Goal: Task Accomplishment & Management: Use online tool/utility

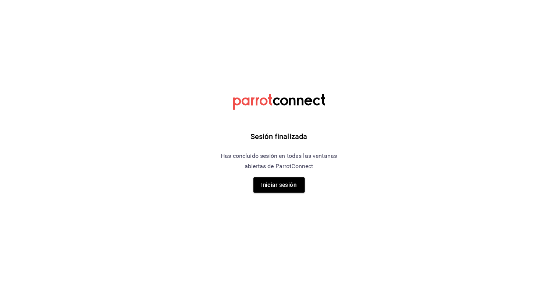
click at [286, 181] on button "Iniciar sesión" at bounding box center [280, 184] width 52 height 15
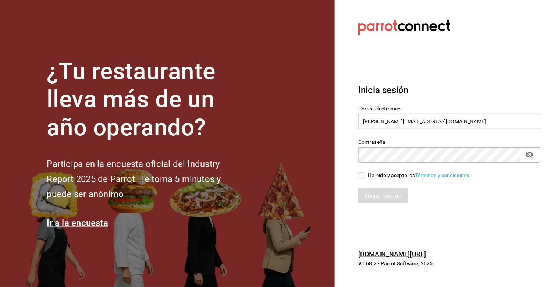
click at [364, 177] on input "He leído y acepto los Términos y condiciones." at bounding box center [361, 175] width 7 height 7
checkbox input "true"
click at [381, 196] on button "Iniciar sesión" at bounding box center [383, 195] width 50 height 15
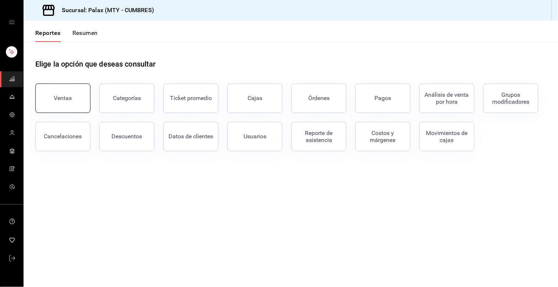
click at [53, 101] on button "Ventas" at bounding box center [62, 98] width 55 height 29
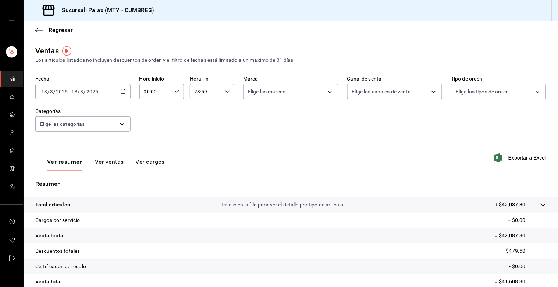
click at [177, 92] on icon "button" at bounding box center [176, 91] width 5 height 5
drag, startPoint x: 152, startPoint y: 107, endPoint x: 160, endPoint y: 107, distance: 8.5
click at [152, 107] on button "07" at bounding box center [148, 112] width 19 height 15
type input "07:00"
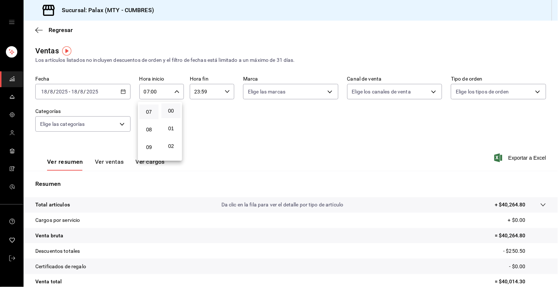
click at [223, 90] on div at bounding box center [279, 143] width 558 height 287
click at [225, 92] on \(Stroke\) "button" at bounding box center [227, 91] width 4 height 3
click at [202, 136] on span "15" at bounding box center [199, 138] width 10 height 6
click at [206, 118] on button "14" at bounding box center [199, 120] width 19 height 15
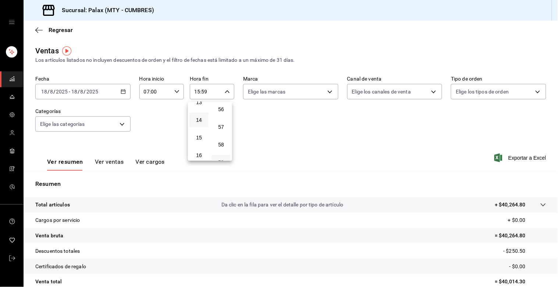
type input "14:59"
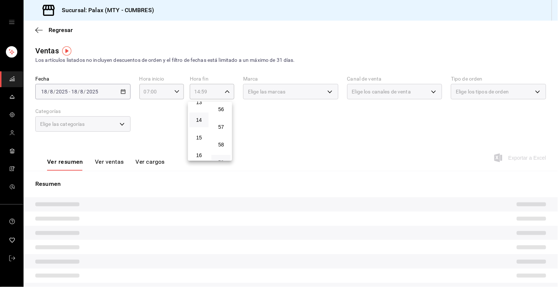
click at [249, 123] on div at bounding box center [279, 143] width 558 height 287
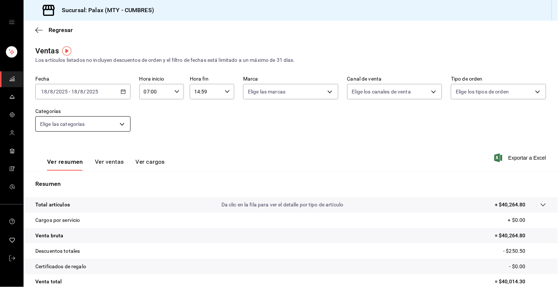
click at [123, 127] on body "Sucursal: Palax (MTY - CUMBRES) Regresar Ventas Los artículos listados no inclu…" at bounding box center [279, 143] width 558 height 287
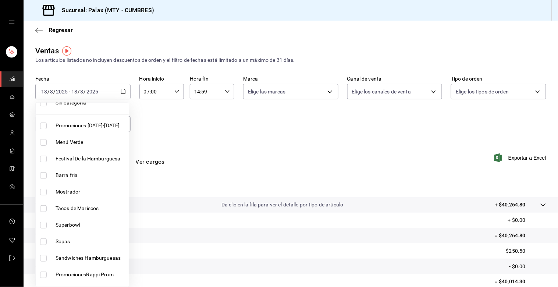
scroll to position [41, 0]
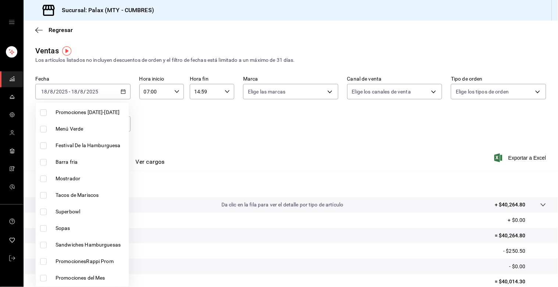
click at [41, 183] on li "Mostrador" at bounding box center [82, 178] width 93 height 17
type input "f2dae4ce-bbab-4ca5-92d1-59dc07dbf672"
checkbox input "true"
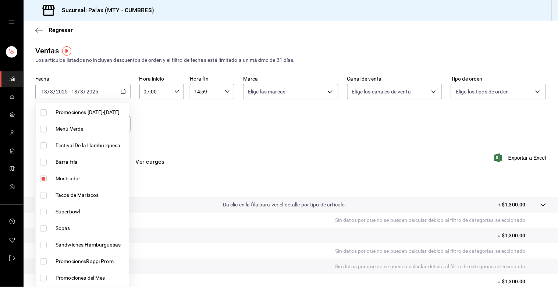
click at [155, 135] on div at bounding box center [279, 143] width 558 height 287
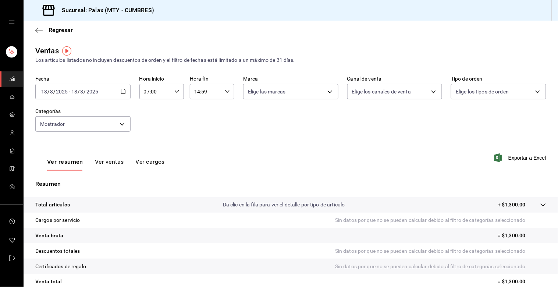
click at [116, 166] on button "Ver ventas" at bounding box center [109, 164] width 29 height 13
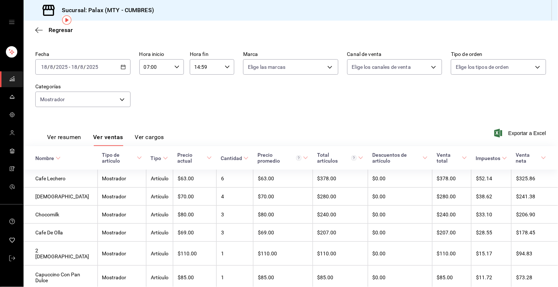
scroll to position [50, 0]
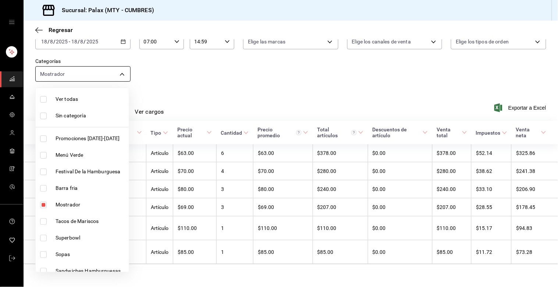
click at [123, 79] on body "Sucursal: Palax (MTY - CUMBRES) Regresar Ventas Los artículos listados no inclu…" at bounding box center [279, 143] width 558 height 287
click at [43, 204] on input "checkbox" at bounding box center [43, 205] width 7 height 7
checkbox input "false"
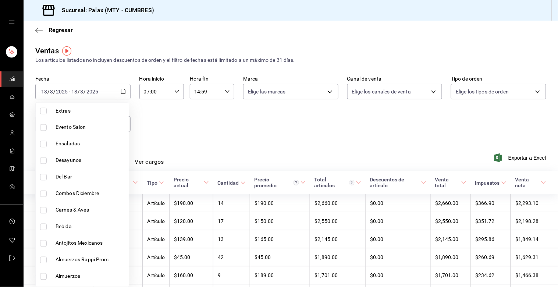
scroll to position [332, 0]
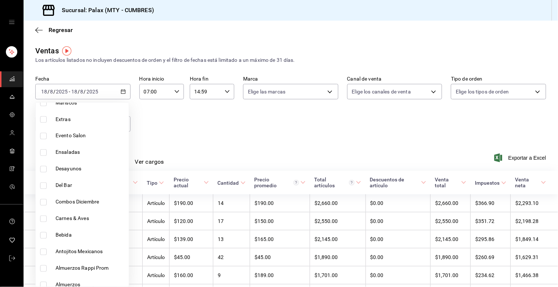
drag, startPoint x: 43, startPoint y: 183, endPoint x: 174, endPoint y: 141, distance: 137.9
click at [43, 183] on input "checkbox" at bounding box center [43, 186] width 7 height 7
checkbox input "true"
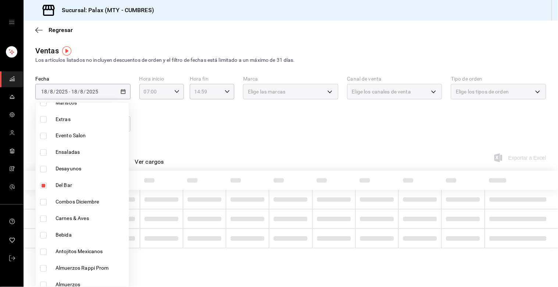
click at [198, 131] on div at bounding box center [279, 143] width 558 height 287
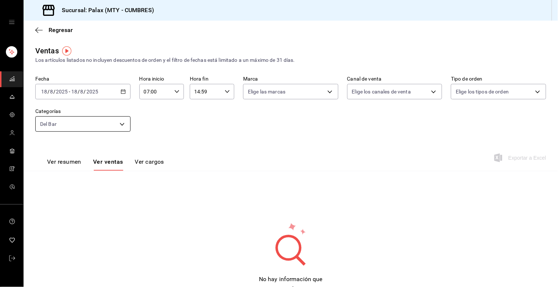
click at [118, 128] on body "Sucursal: Palax (MTY - CUMBRES) Regresar Ventas Los artículos listados no inclu…" at bounding box center [279, 143] width 558 height 287
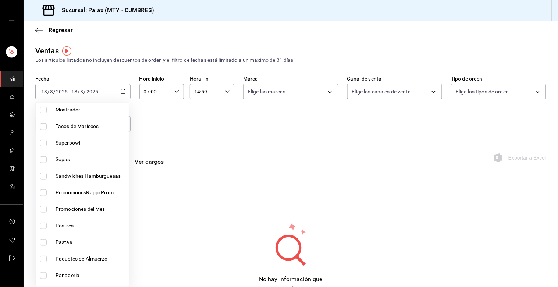
scroll to position [123, 0]
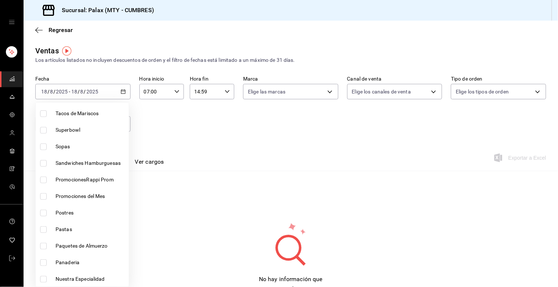
click at [42, 207] on li "Postres" at bounding box center [82, 213] width 93 height 17
type input "5041f980-30f3-428d-be8c-286edc227efb,6970ed2c-64d9-4fee-a1ac-8fe23c7e63ab"
checkbox input "true"
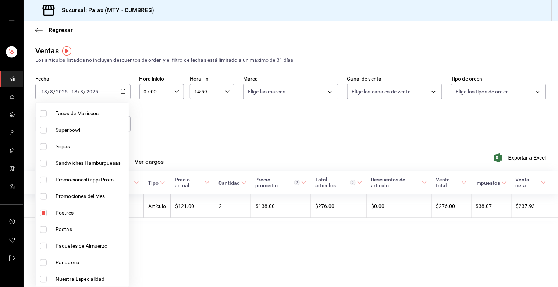
drag, startPoint x: 228, startPoint y: 124, endPoint x: 215, endPoint y: 132, distance: 15.0
click at [228, 125] on div at bounding box center [279, 143] width 558 height 287
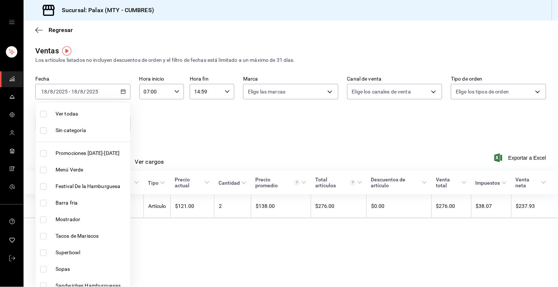
click at [127, 120] on body "Sucursal: Palax (MTY - CUMBRES) Regresar Ventas Los artículos listados no inclu…" at bounding box center [279, 143] width 558 height 287
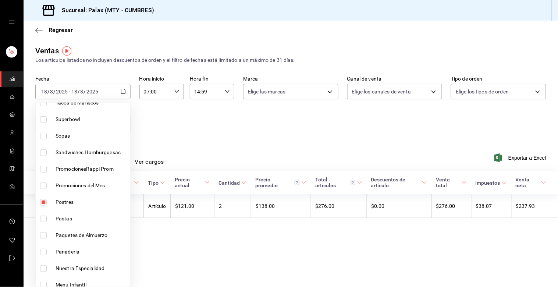
scroll to position [163, 0]
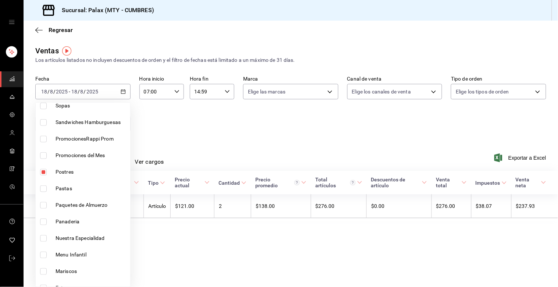
click at [41, 171] on input "checkbox" at bounding box center [43, 172] width 7 height 7
checkbox input "false"
type input "5041f980-30f3-428d-be8c-286edc227efb"
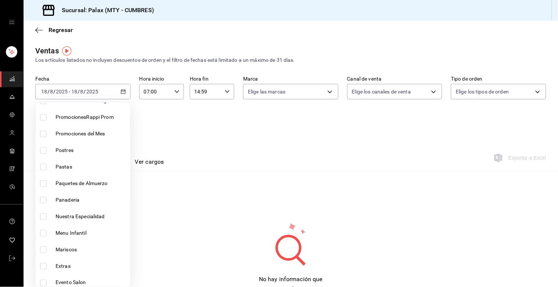
scroll to position [204, 0]
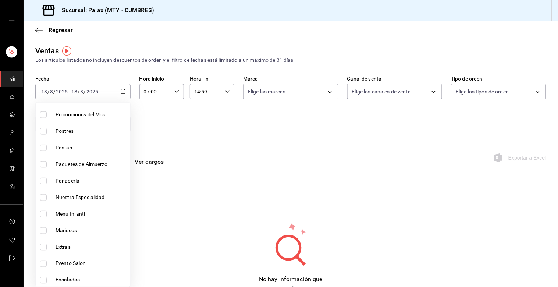
drag, startPoint x: 43, startPoint y: 181, endPoint x: 106, endPoint y: 175, distance: 62.9
click at [43, 181] on input "checkbox" at bounding box center [43, 181] width 7 height 7
checkbox input "true"
type input "5041f980-30f3-428d-be8c-286edc227efb,c1857e69-1263-4738-8070-fa69687f0395"
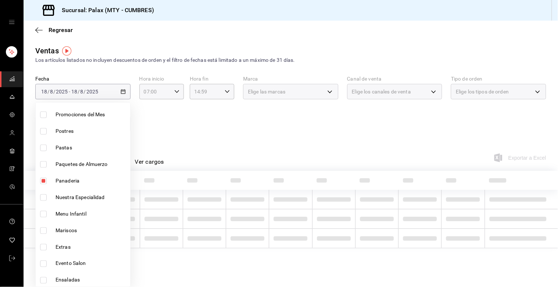
click at [213, 142] on div at bounding box center [279, 143] width 558 height 287
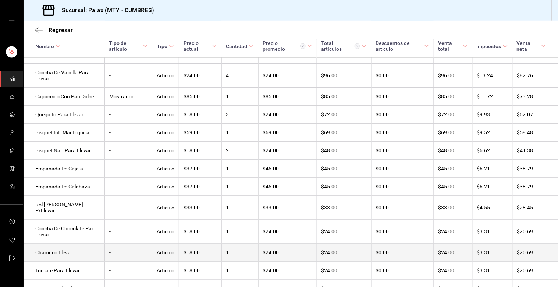
scroll to position [241, 0]
